Goal: Information Seeking & Learning: Find specific fact

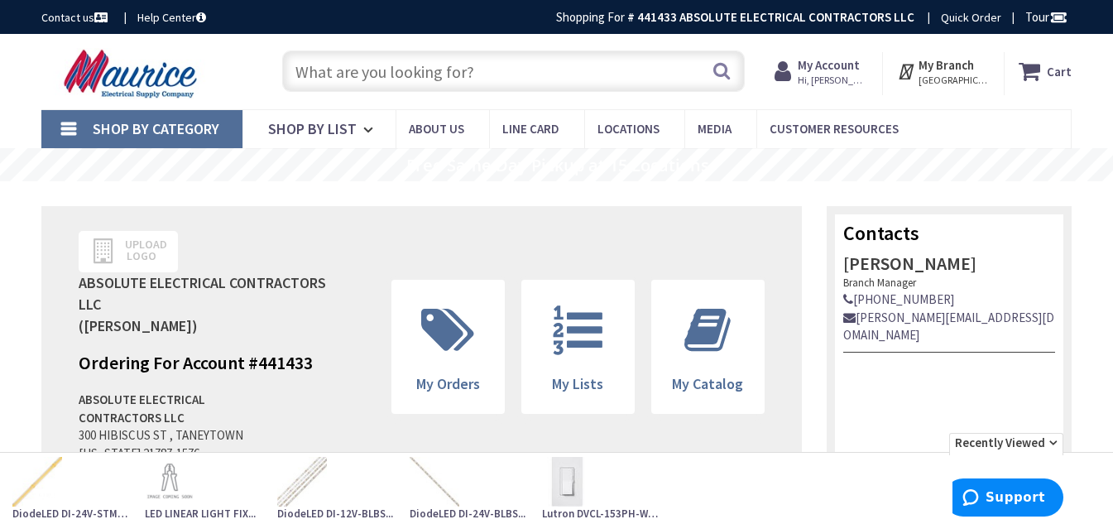
click at [354, 78] on input "text" at bounding box center [513, 70] width 462 height 41
paste input "B121ADJH"
type input "B121ADJH"
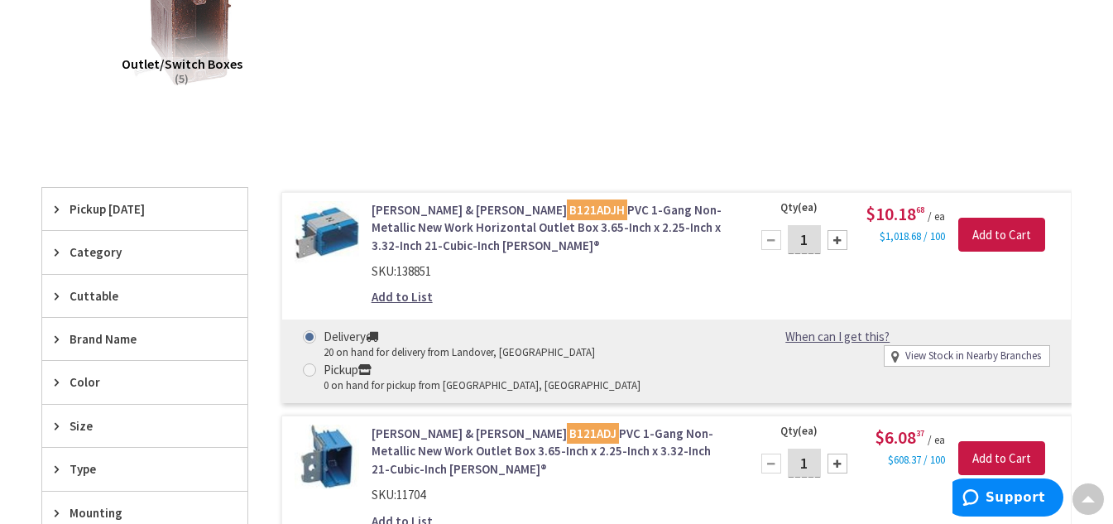
scroll to position [248, 0]
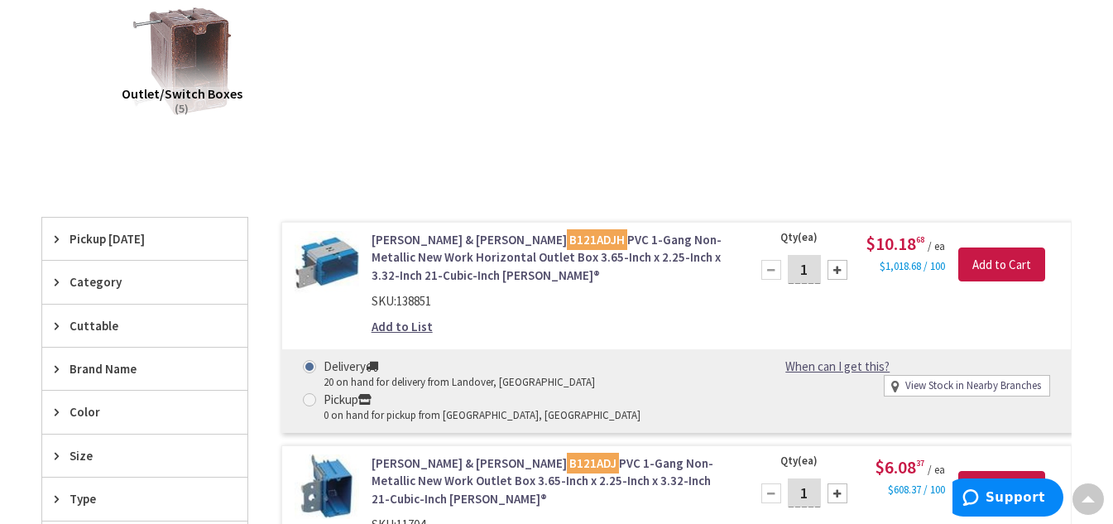
click at [957, 385] on link "View Stock in Nearby Branches" at bounding box center [973, 386] width 136 height 16
select select "data-availability"
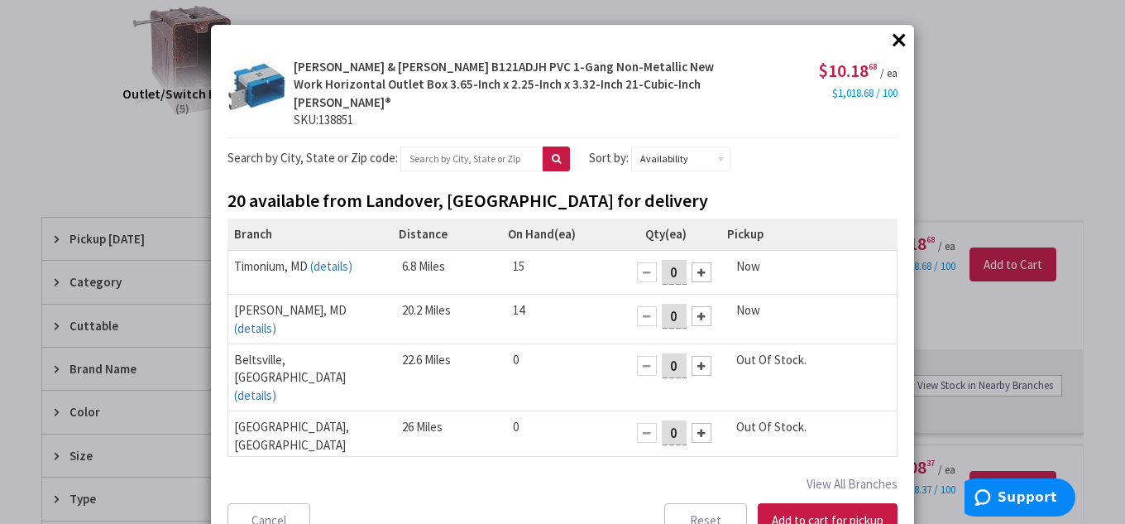
click at [889, 36] on button "×" at bounding box center [899, 39] width 25 height 25
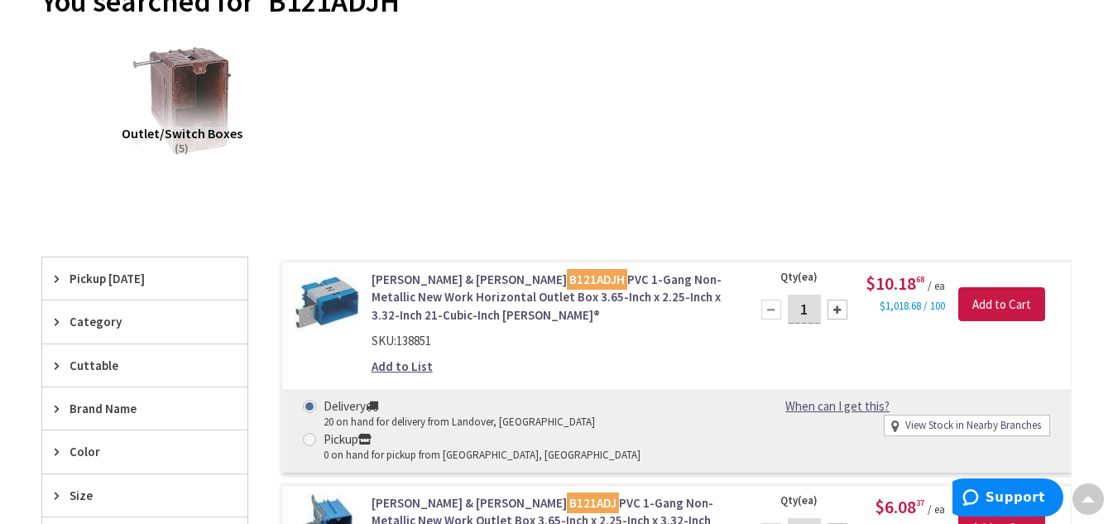
scroll to position [0, 0]
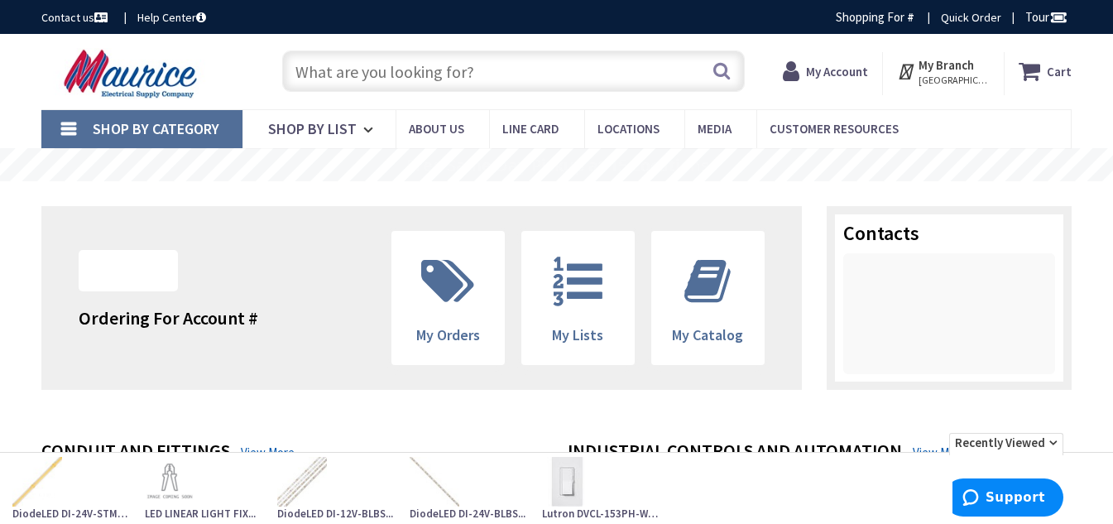
click at [364, 85] on input "text" at bounding box center [513, 70] width 462 height 41
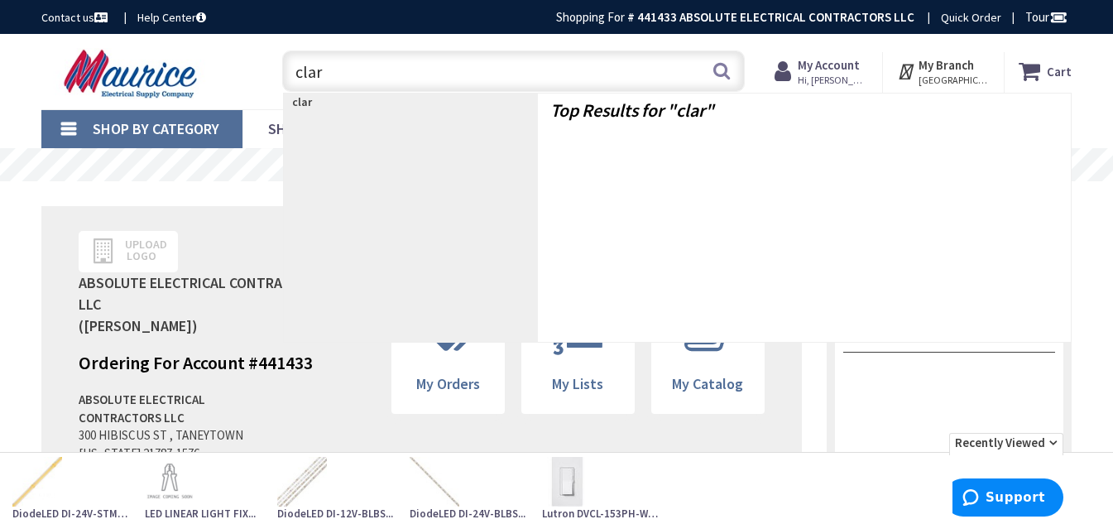
type input "claro"
